Goal: Obtain resource: Obtain resource

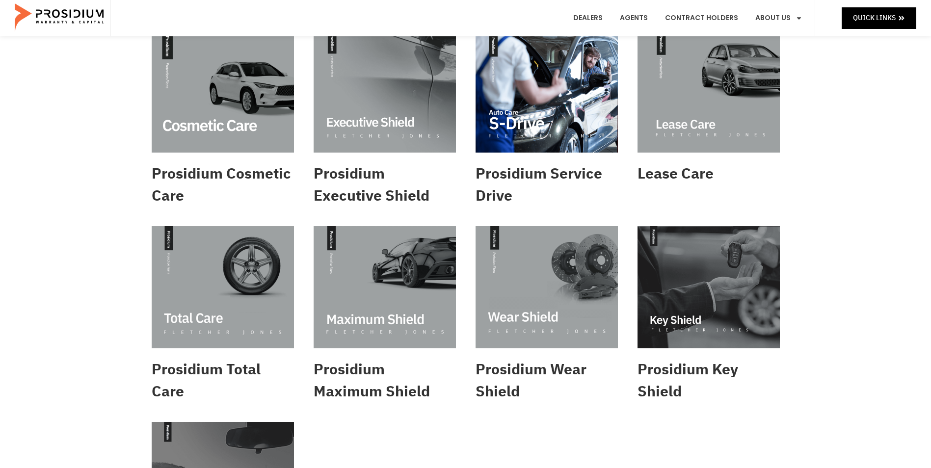
scroll to position [245, 0]
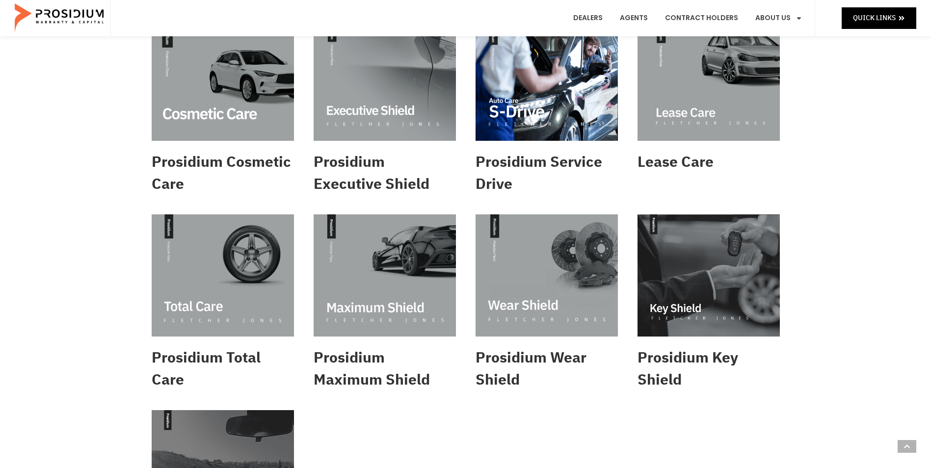
click at [542, 287] on img at bounding box center [547, 275] width 142 height 122
click at [354, 283] on img at bounding box center [385, 275] width 142 height 122
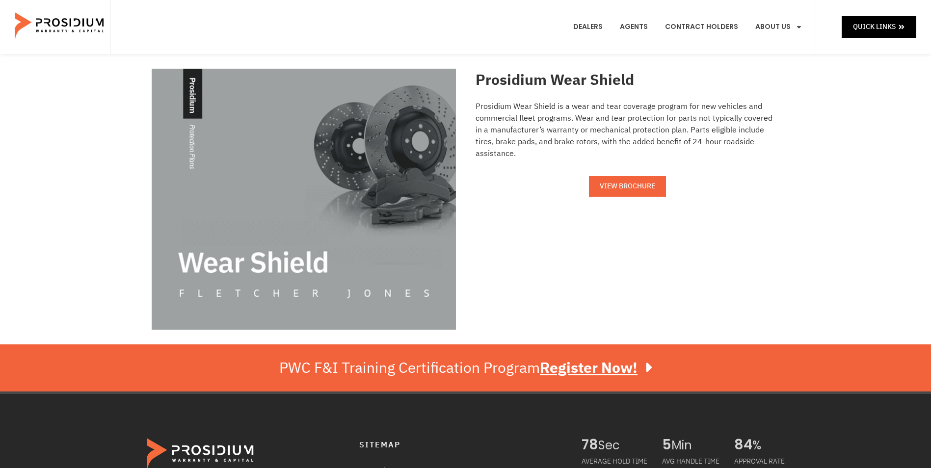
click at [634, 180] on span "VIEW BROCHURE" at bounding box center [627, 186] width 55 height 12
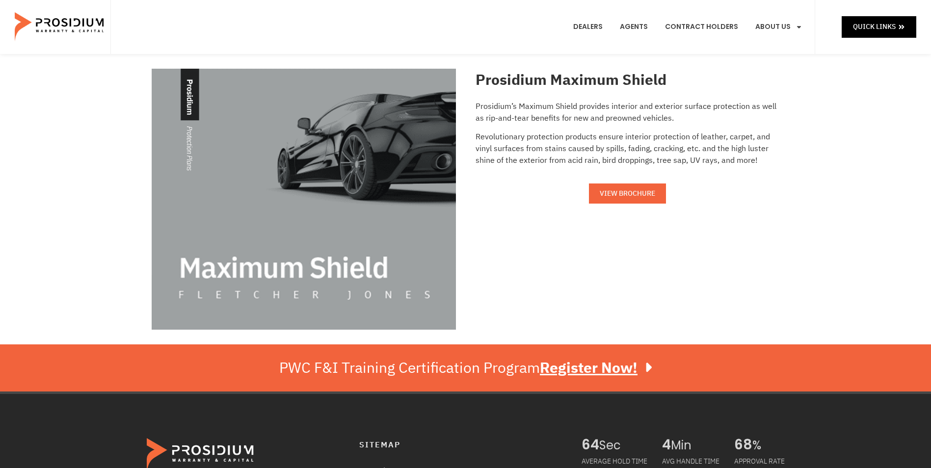
click at [631, 194] on span "VIEW BROCHURE" at bounding box center [627, 193] width 55 height 12
